Goal: Task Accomplishment & Management: Use online tool/utility

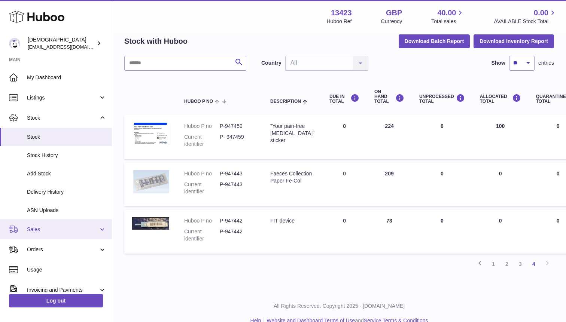
click at [58, 234] on link "Sales" at bounding box center [56, 229] width 112 height 20
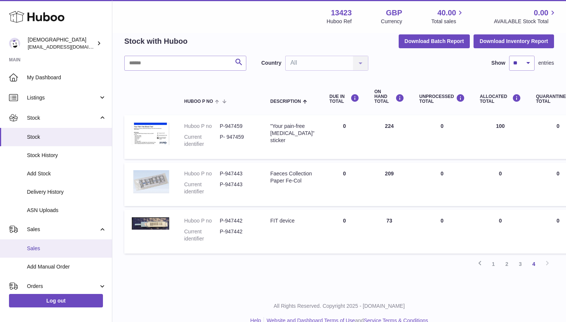
click at [60, 244] on link "Sales" at bounding box center [56, 249] width 112 height 18
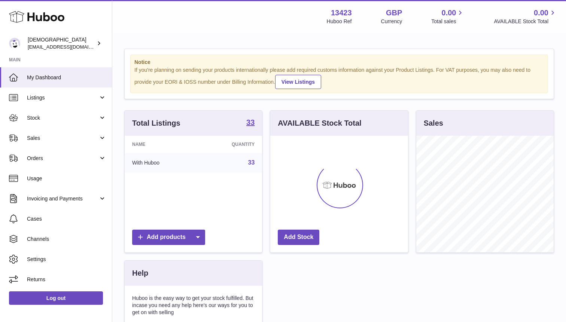
scroll to position [117, 137]
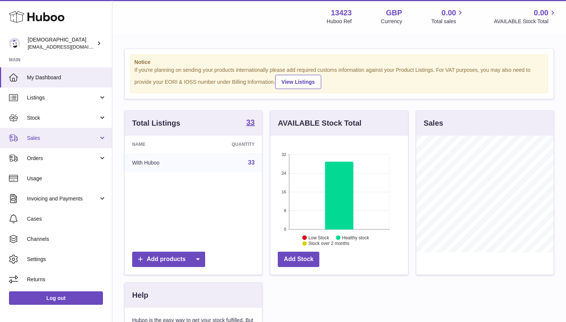
click at [50, 143] on link "Sales" at bounding box center [56, 138] width 112 height 20
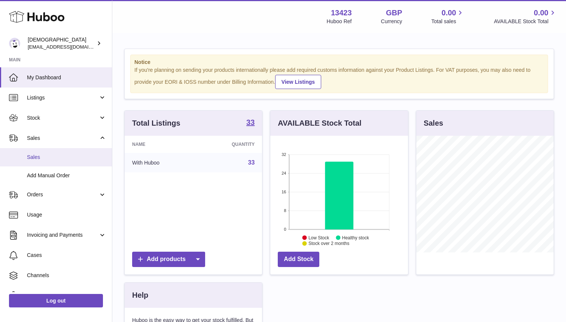
click at [51, 152] on link "Sales" at bounding box center [56, 157] width 112 height 18
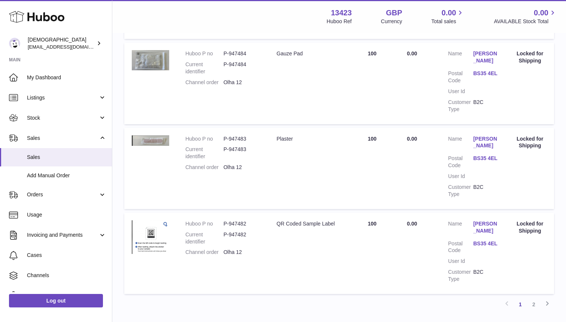
scroll to position [801, 0]
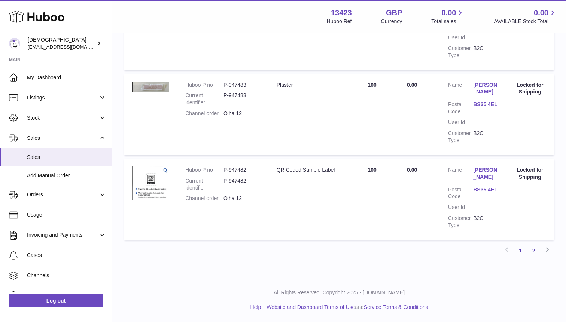
click at [531, 248] on link "2" at bounding box center [533, 250] width 13 height 13
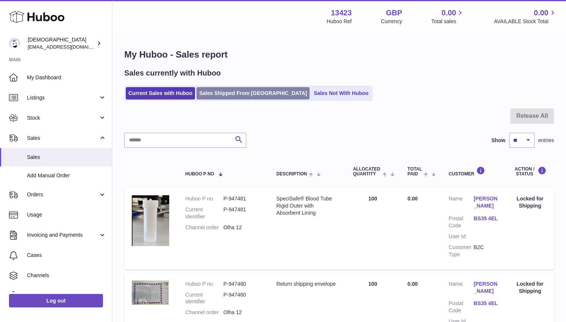
click at [255, 93] on link "Sales Shipped From Huboo" at bounding box center [252, 93] width 113 height 12
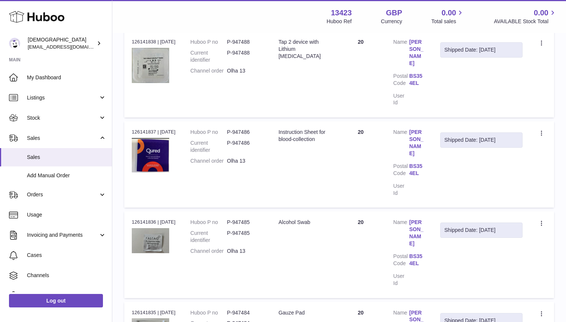
scroll to position [681, 0]
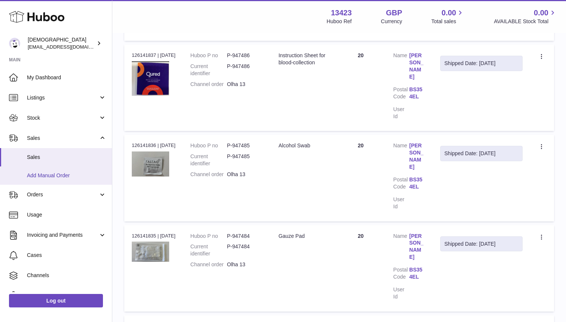
click at [66, 175] on span "Add Manual Order" at bounding box center [66, 175] width 79 height 7
